Goal: Transaction & Acquisition: Purchase product/service

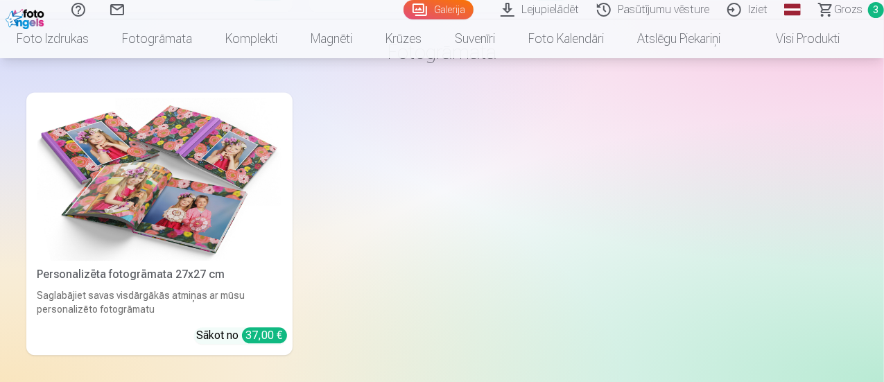
scroll to position [4143, 0]
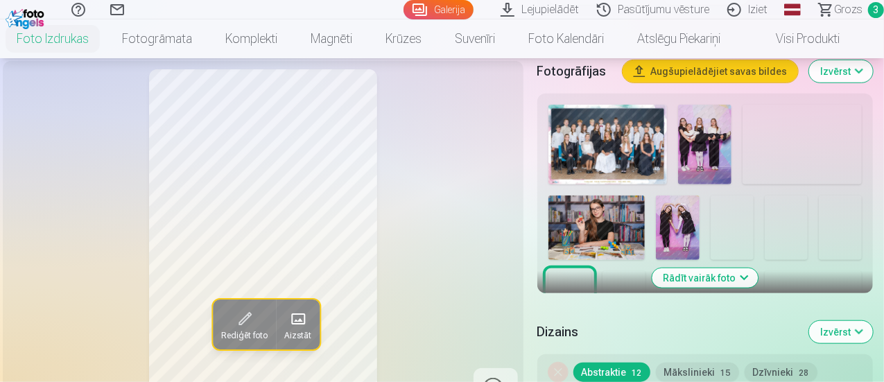
scroll to position [485, 0]
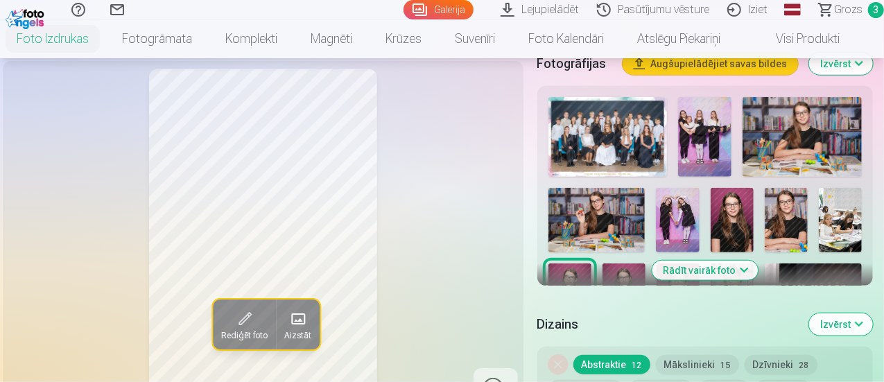
click at [685, 116] on div at bounding box center [705, 284] width 325 height 385
click at [848, 10] on span "Grozs" at bounding box center [848, 9] width 28 height 17
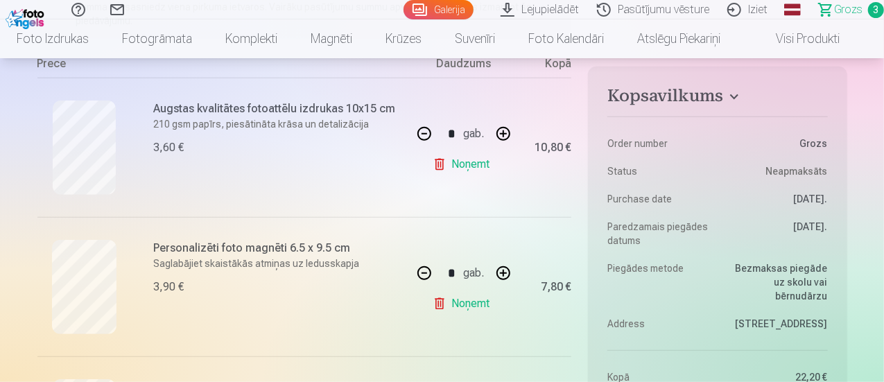
scroll to position [69, 0]
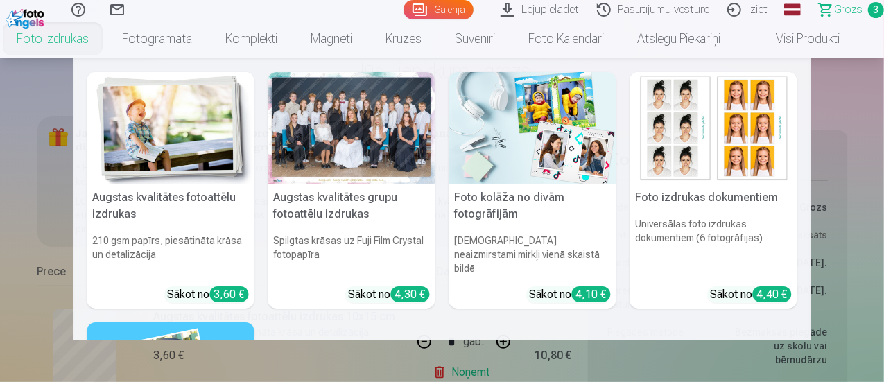
click at [89, 41] on link "Foto izdrukas" at bounding box center [52, 38] width 105 height 39
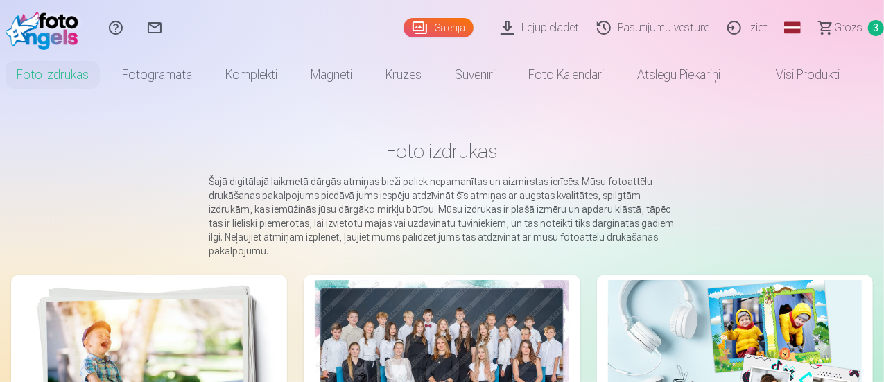
click at [151, 295] on img at bounding box center [149, 364] width 254 height 169
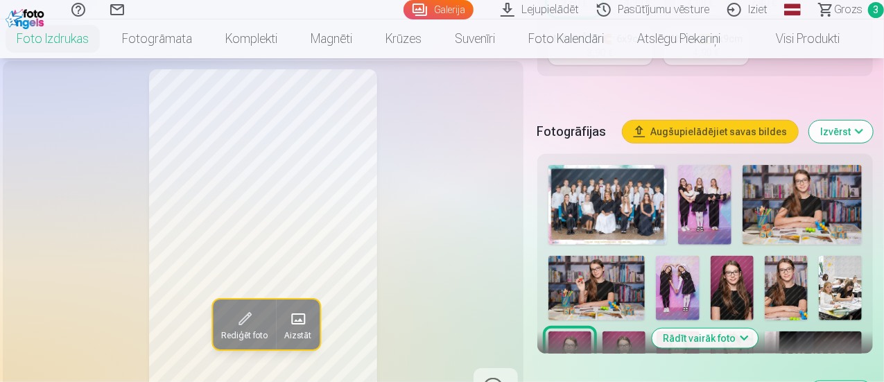
scroll to position [485, 0]
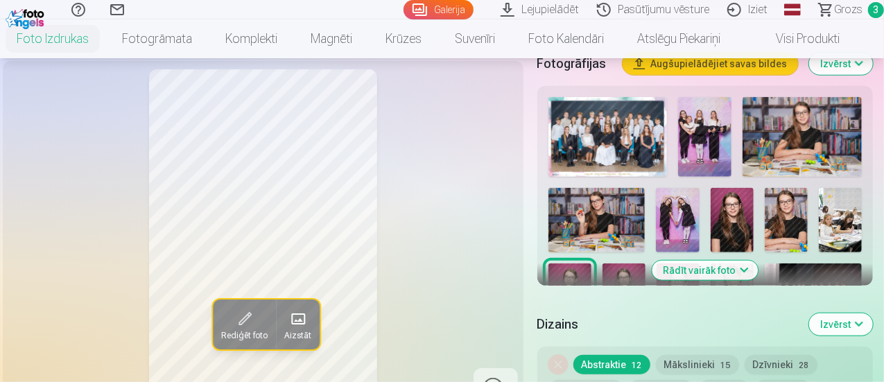
click at [707, 123] on img at bounding box center [704, 137] width 53 height 80
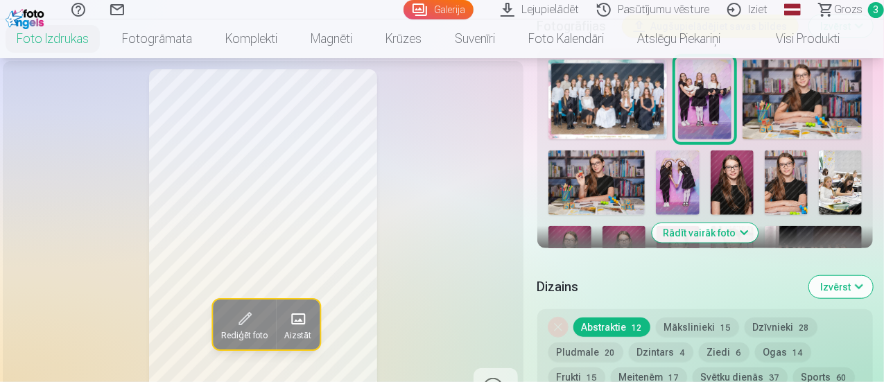
scroll to position [555, 0]
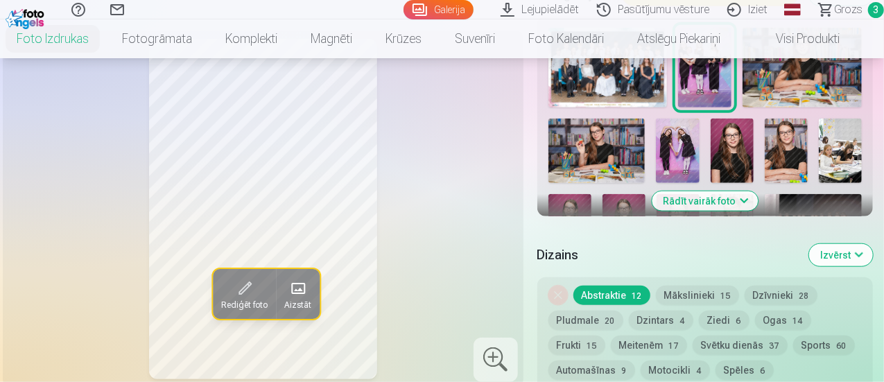
click at [705, 191] on button "Rādīt vairāk foto" at bounding box center [705, 200] width 106 height 19
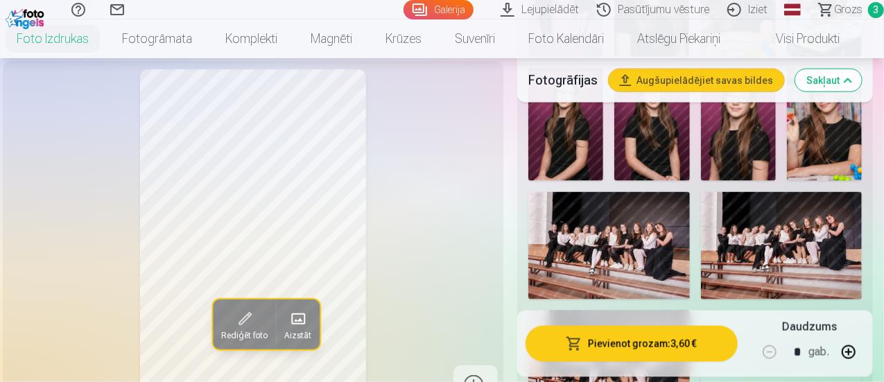
scroll to position [902, 0]
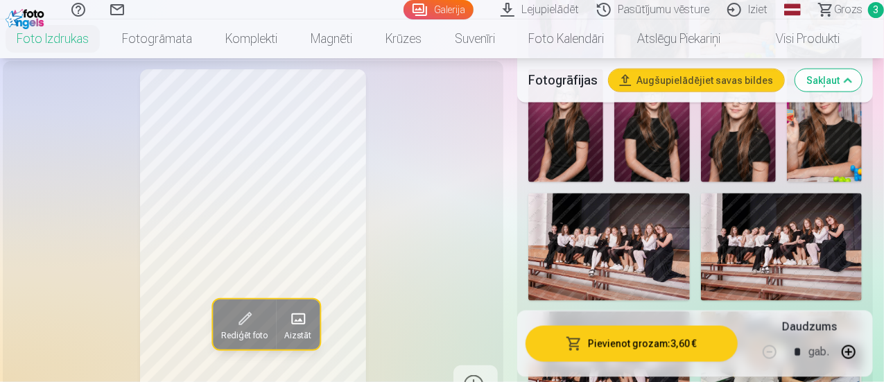
click at [670, 232] on img at bounding box center [609, 246] width 162 height 107
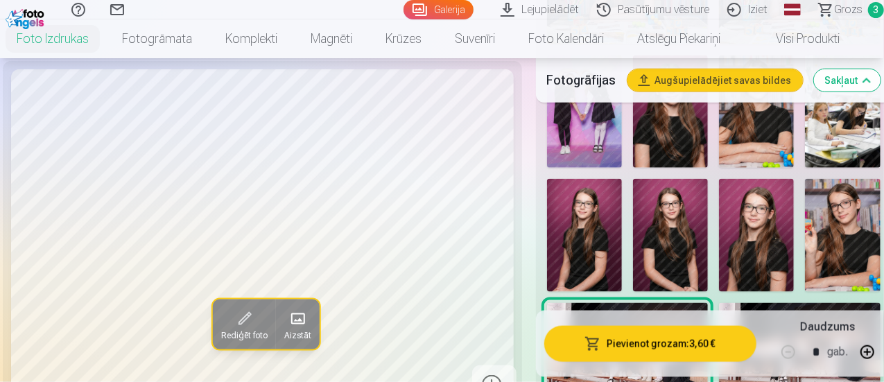
scroll to position [763, 0]
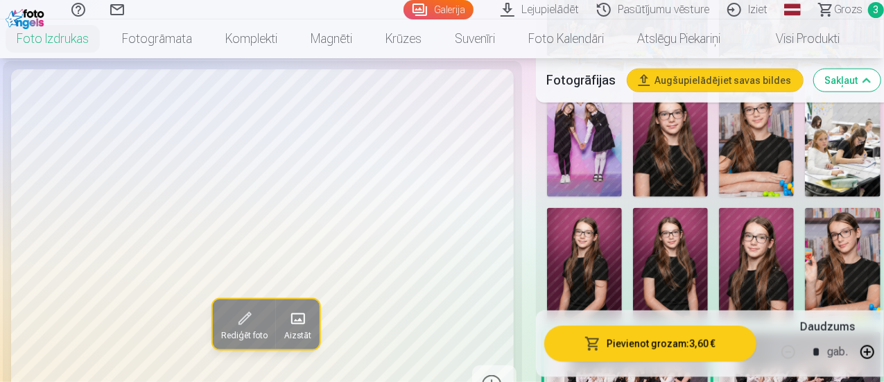
click at [589, 155] on img at bounding box center [584, 141] width 75 height 112
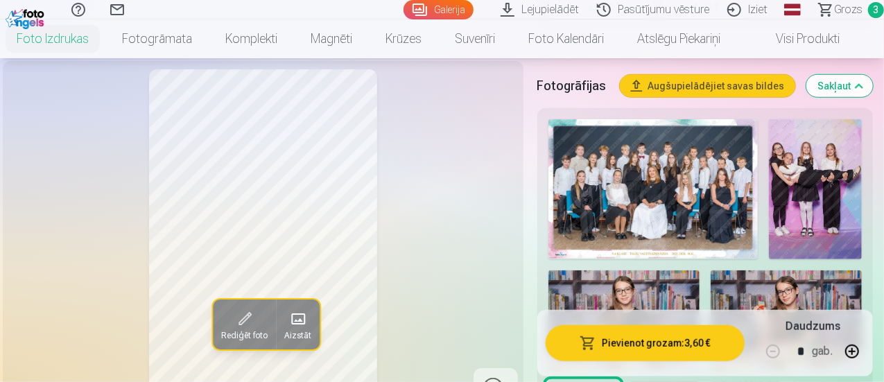
scroll to position [485, 0]
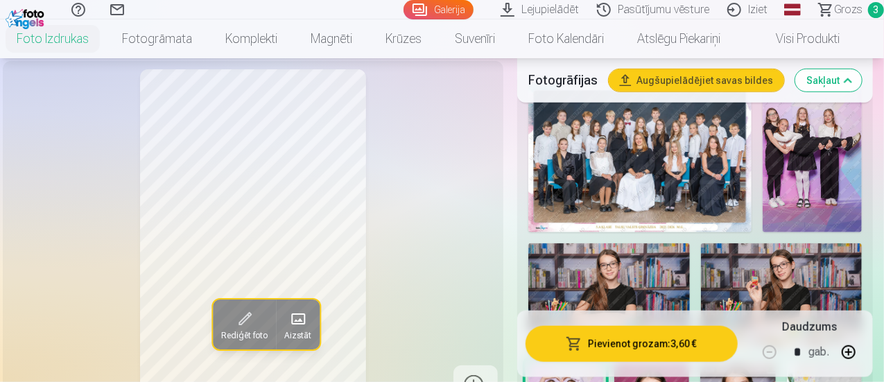
click at [803, 174] on img at bounding box center [812, 157] width 99 height 149
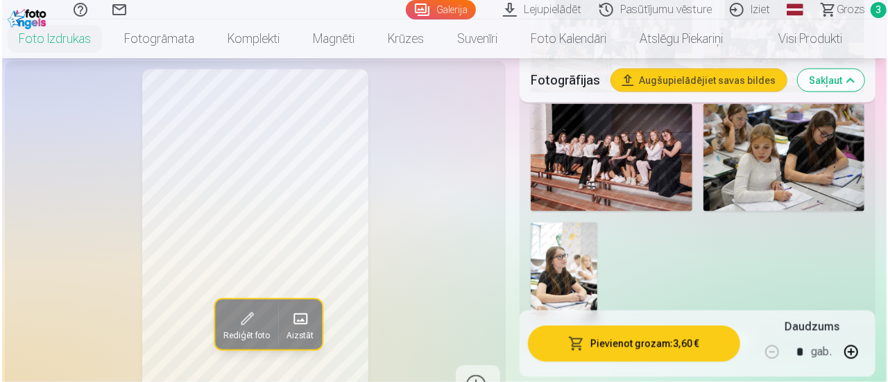
scroll to position [1040, 0]
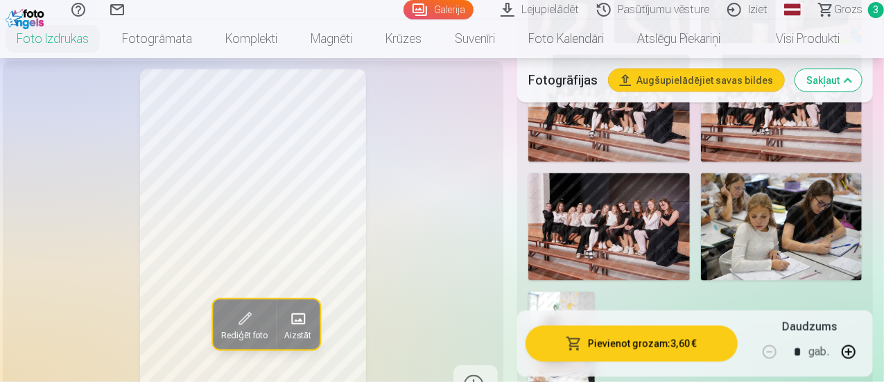
click at [685, 339] on button "Pievienot grozam : 3,60 €" at bounding box center [632, 343] width 212 height 36
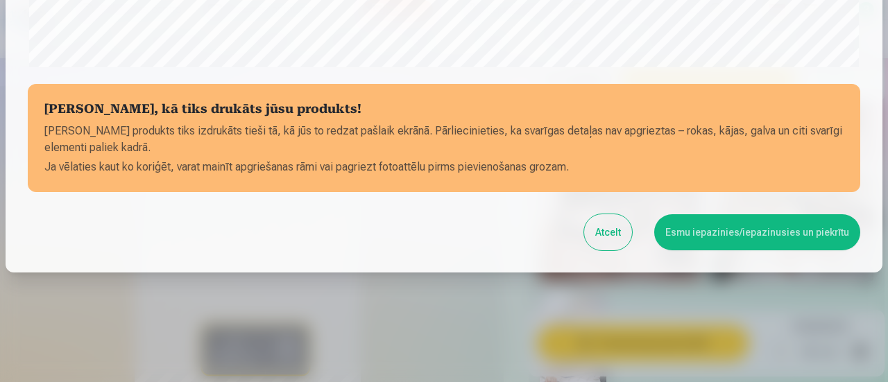
scroll to position [605, 0]
click at [771, 223] on button "Esmu iepazinies/iepazinusies un piekrītu" at bounding box center [757, 232] width 206 height 36
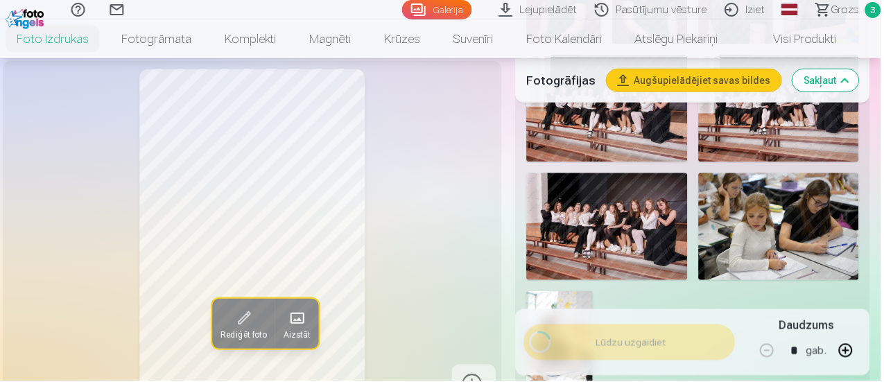
scroll to position [603, 0]
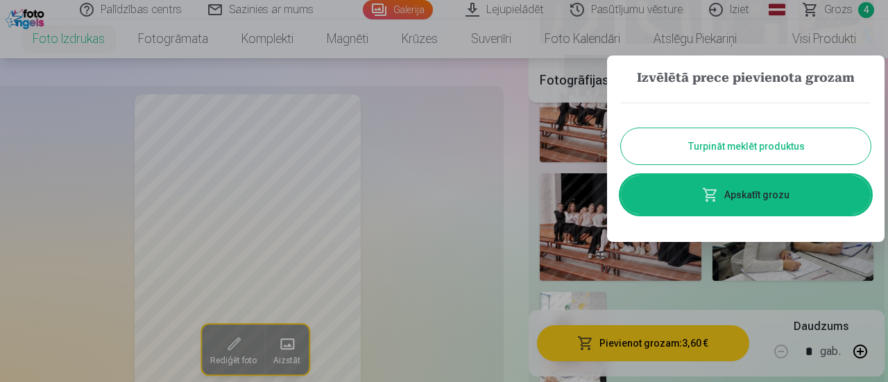
click at [746, 152] on button "Turpināt meklēt produktus" at bounding box center [746, 146] width 250 height 36
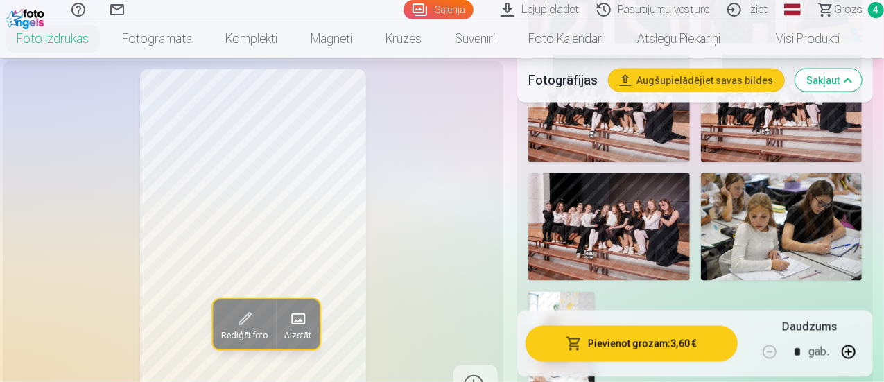
click at [845, 15] on span "Grozs" at bounding box center [848, 9] width 28 height 17
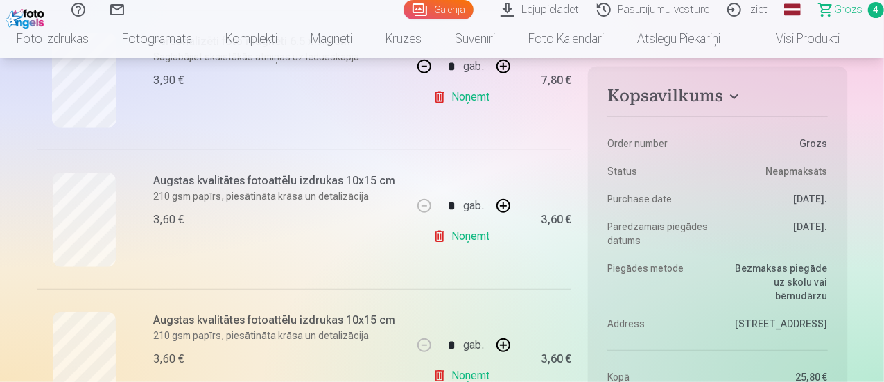
scroll to position [485, 0]
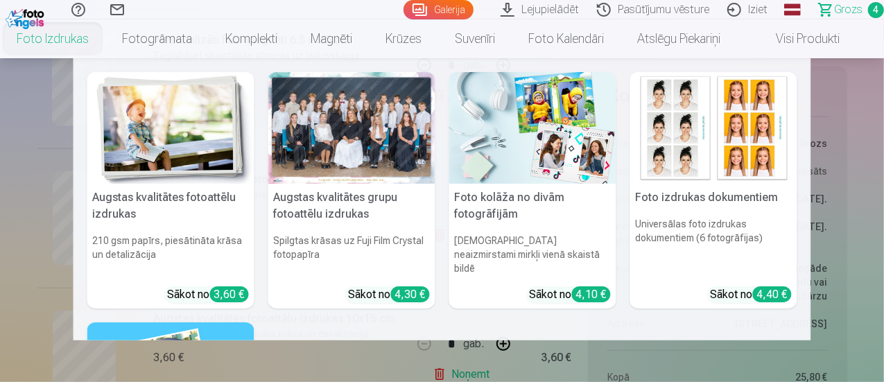
click at [104, 44] on link "Foto izdrukas" at bounding box center [52, 38] width 105 height 39
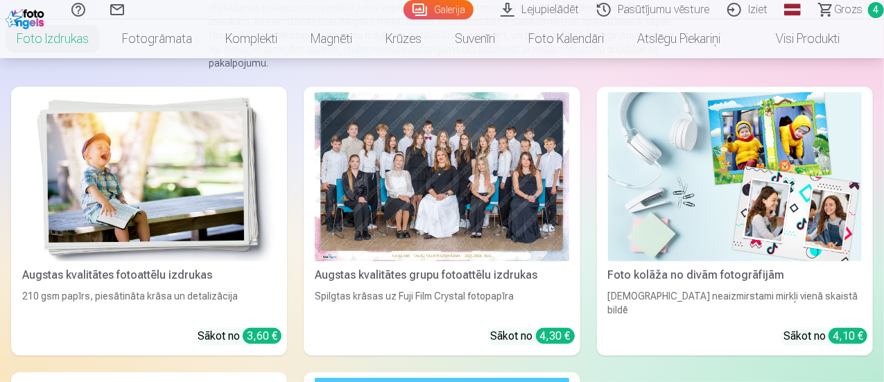
scroll to position [208, 0]
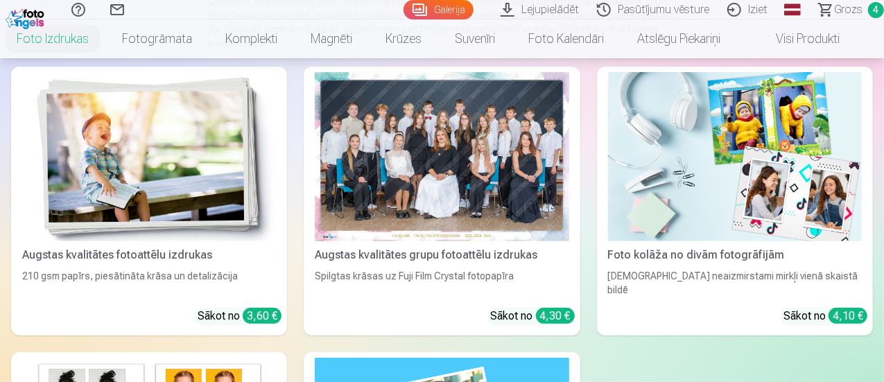
click at [315, 154] on div at bounding box center [442, 156] width 254 height 169
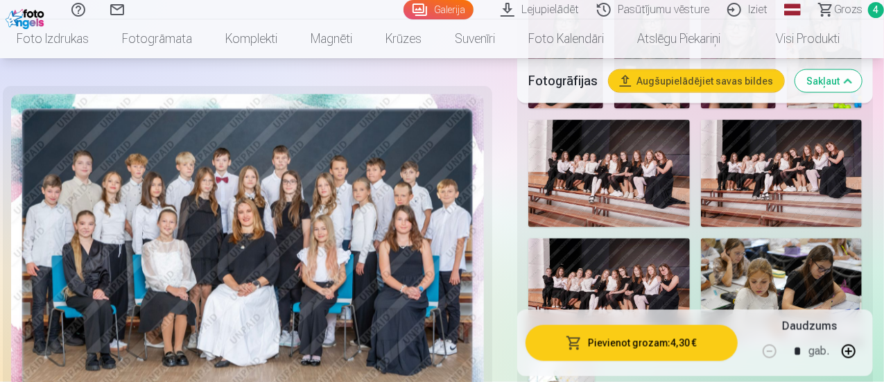
scroll to position [971, 0]
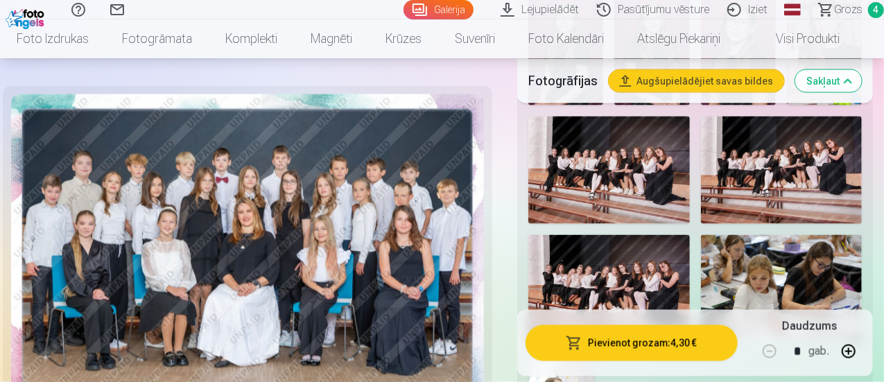
click at [605, 164] on img at bounding box center [609, 170] width 162 height 107
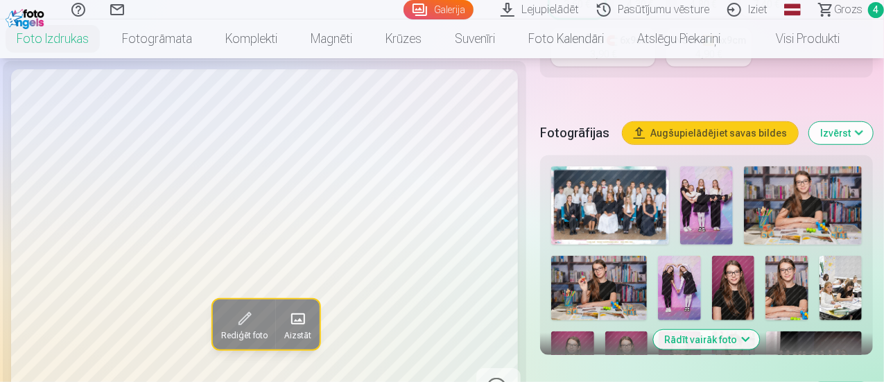
scroll to position [485, 0]
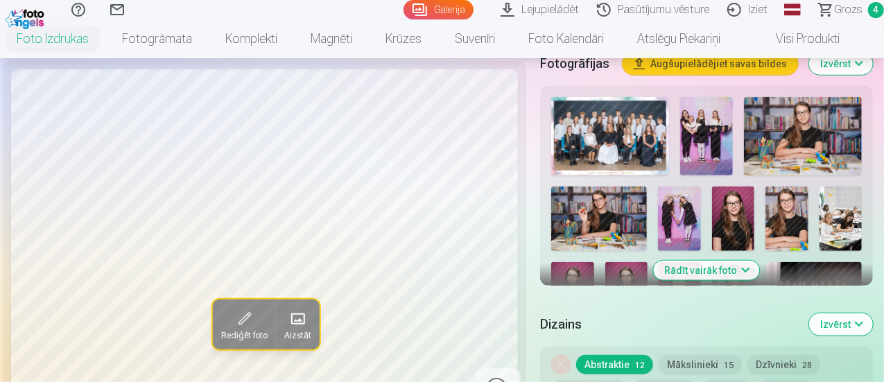
click at [641, 138] on img at bounding box center [610, 136] width 118 height 78
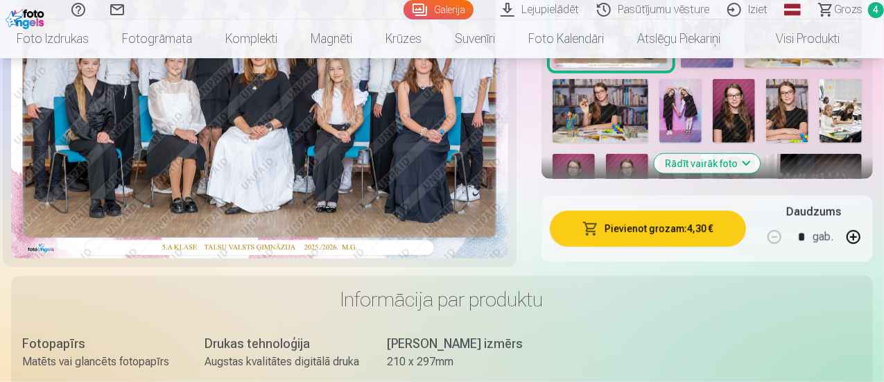
scroll to position [624, 0]
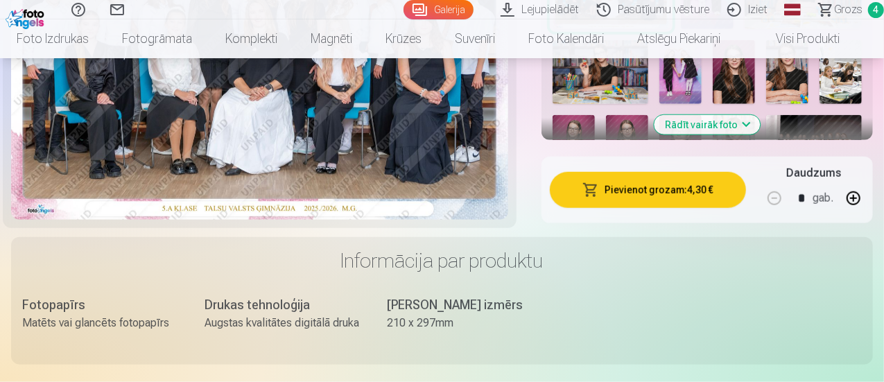
click at [648, 181] on button "Pievienot grozam : 4,30 €" at bounding box center [648, 190] width 196 height 36
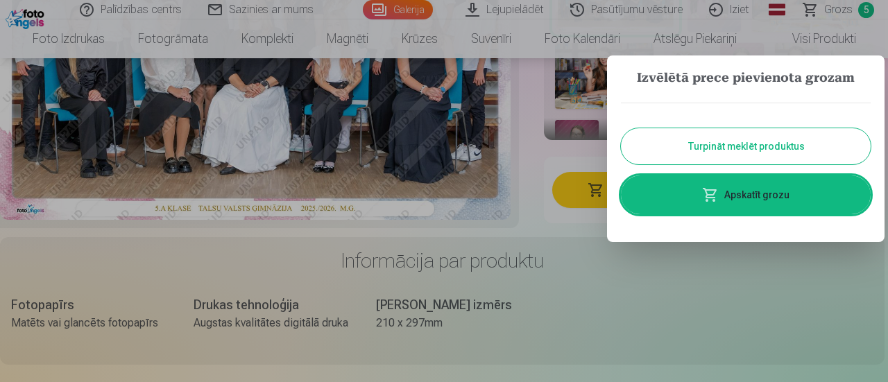
click at [854, 12] on div at bounding box center [444, 191] width 888 height 382
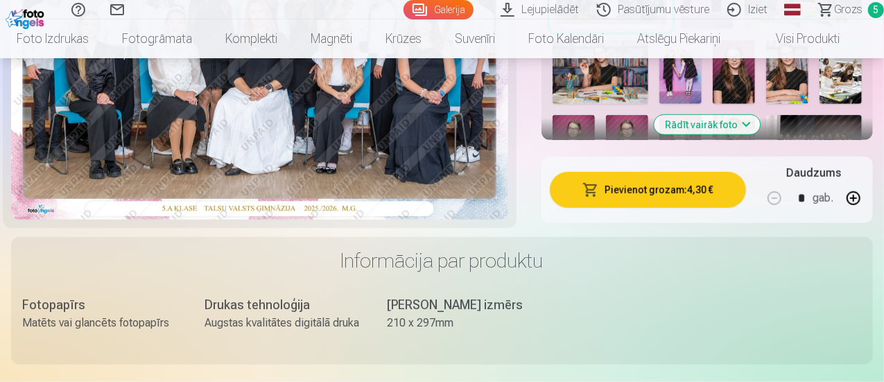
click at [854, 12] on link "Grozs 5" at bounding box center [846, 9] width 78 height 19
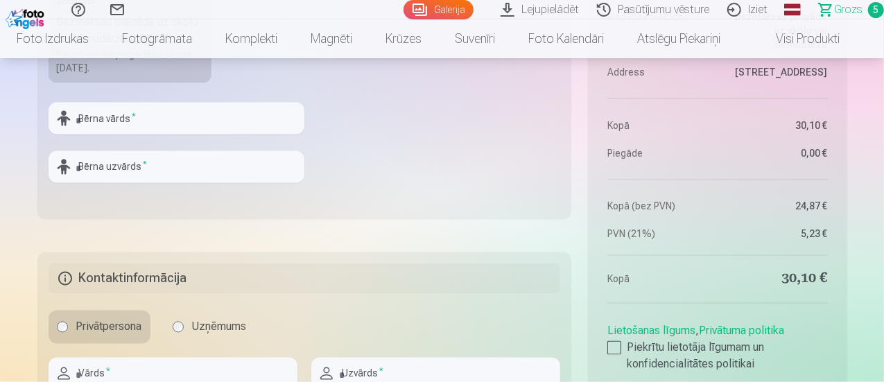
scroll to position [1110, 0]
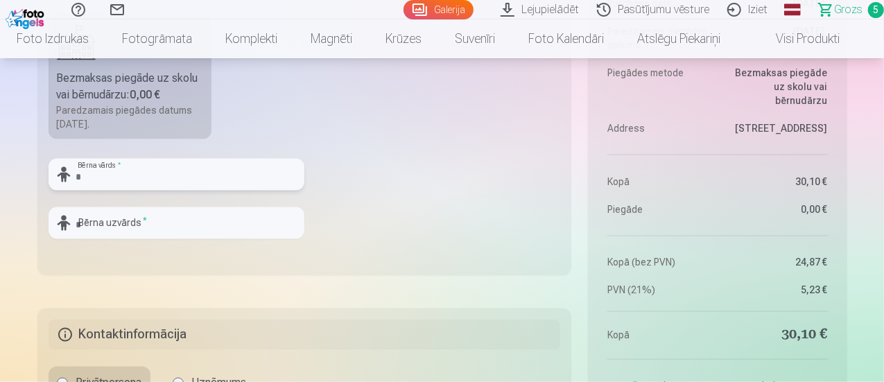
click at [171, 187] on input "text" at bounding box center [177, 175] width 256 height 32
type input "*"
type input "*****"
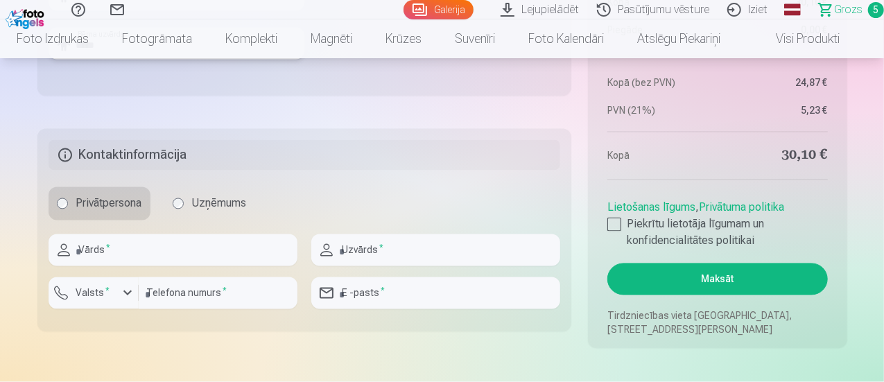
scroll to position [1318, 0]
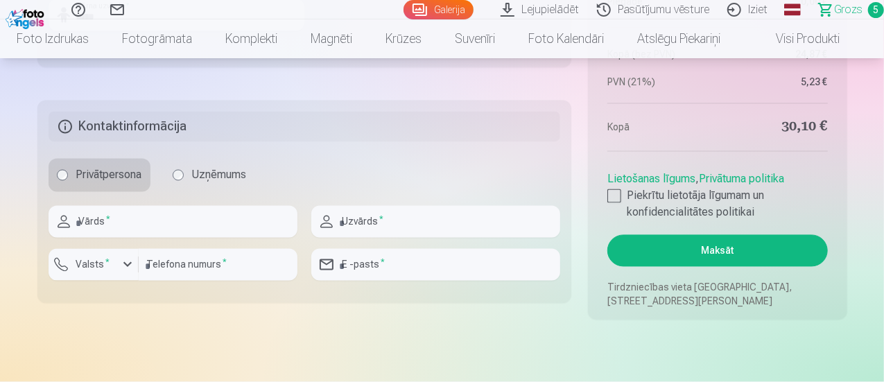
type input "*****"
click at [175, 219] on input "text" at bounding box center [173, 222] width 249 height 32
type input "*****"
type input "********"
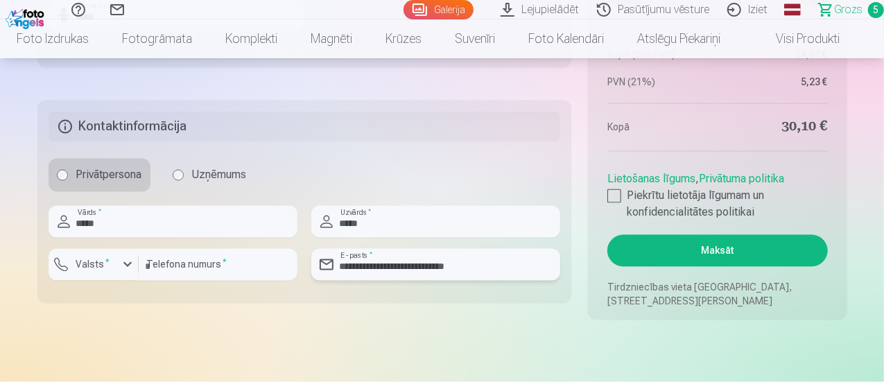
click at [389, 264] on input "**********" at bounding box center [435, 265] width 249 height 32
type input "**********"
click at [112, 266] on label "Valsts *" at bounding box center [93, 265] width 45 height 14
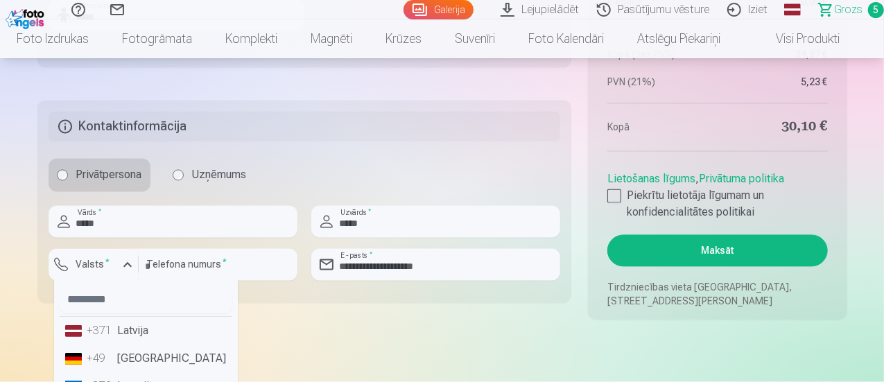
click at [125, 325] on li "+371 Latvija" at bounding box center [146, 332] width 173 height 28
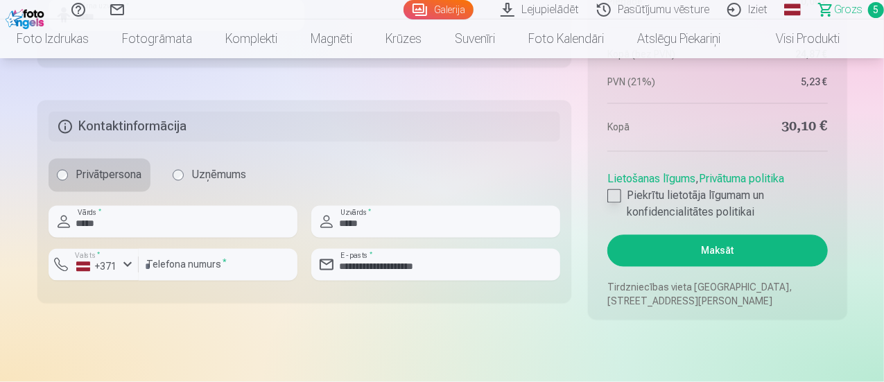
click at [617, 198] on div at bounding box center [615, 196] width 14 height 14
click at [676, 244] on button "Maksāt" at bounding box center [718, 251] width 220 height 32
